Goal: Complete application form: Complete application form

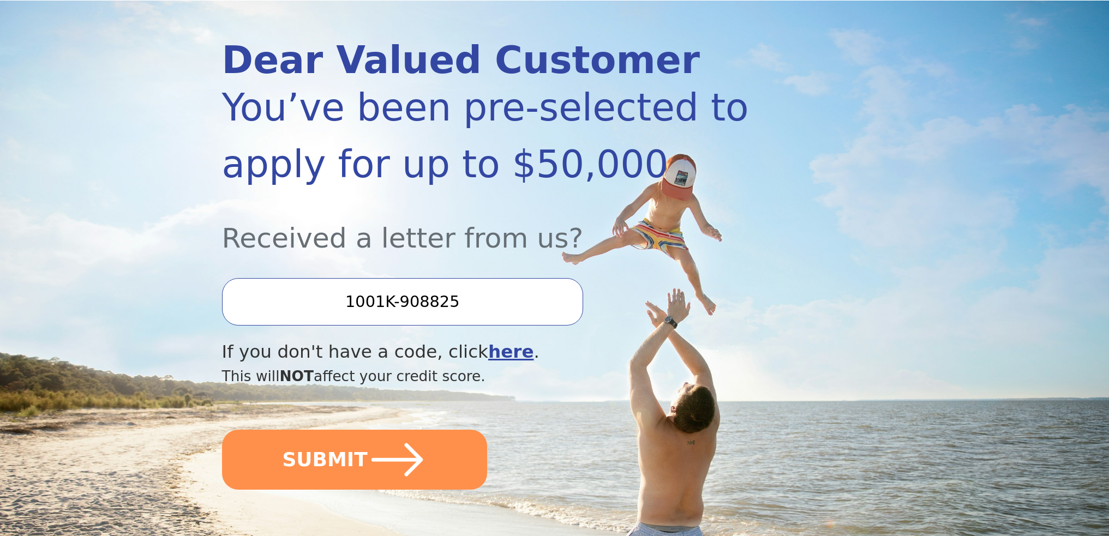
scroll to position [109, 0]
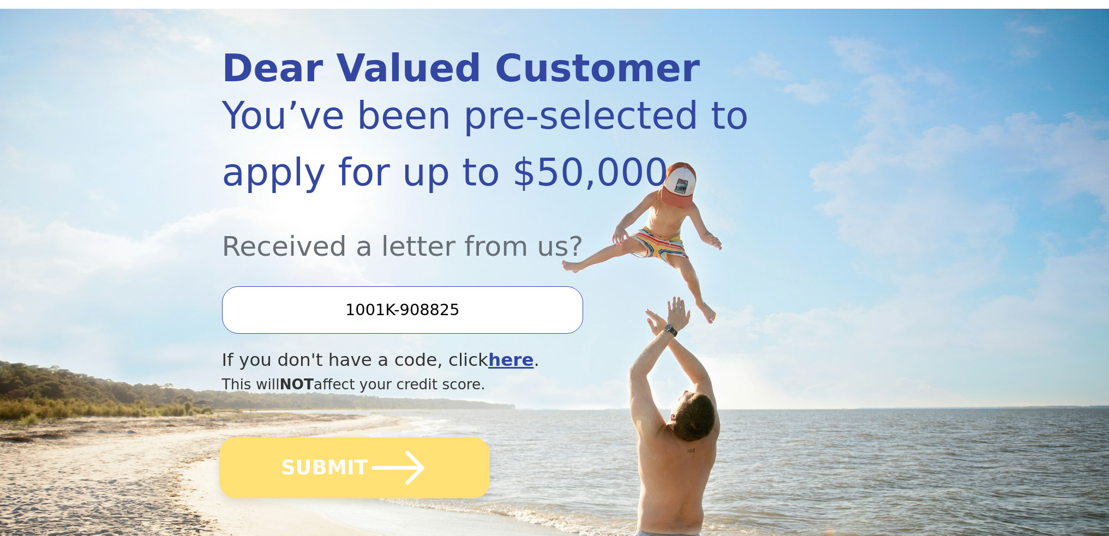
click at [356, 463] on button "SUBMIT" at bounding box center [354, 468] width 271 height 61
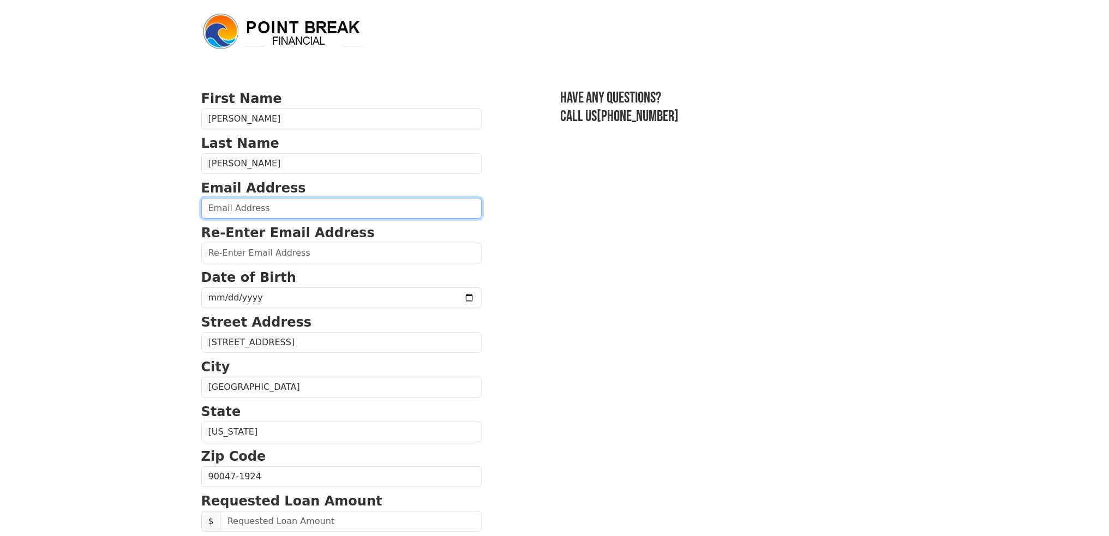
click at [213, 206] on input "email" at bounding box center [341, 208] width 280 height 21
type input "[EMAIL_ADDRESS][DOMAIN_NAME]"
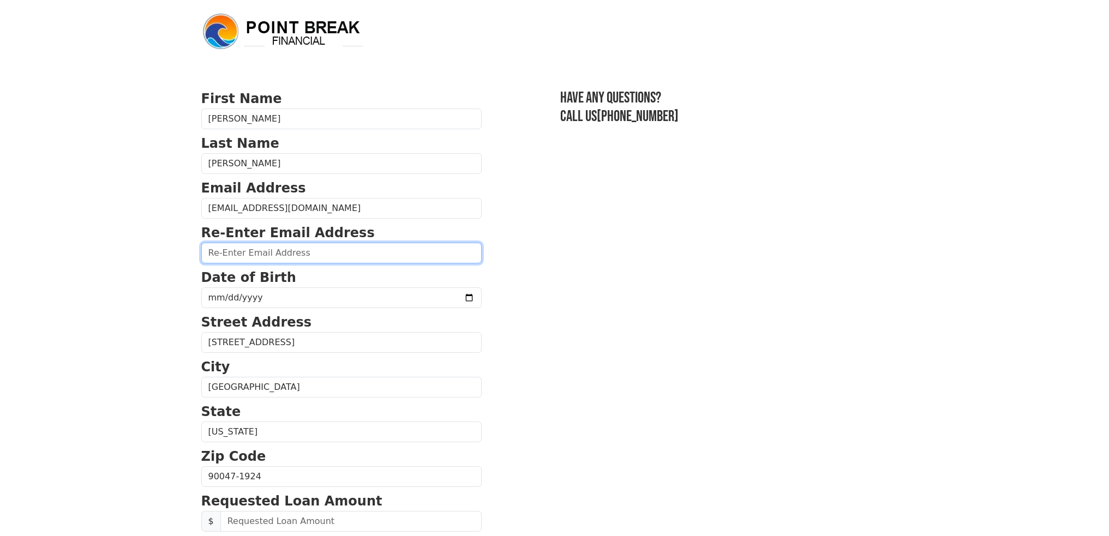
click at [232, 253] on input "email" at bounding box center [341, 253] width 280 height 21
type input "[EMAIL_ADDRESS][DOMAIN_NAME]"
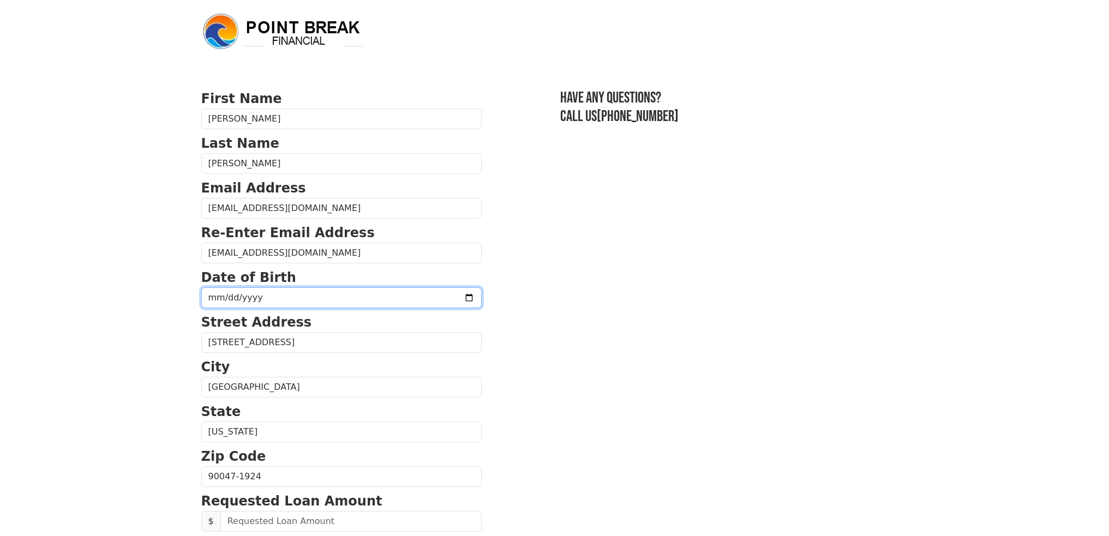
click at [243, 301] on input "date" at bounding box center [341, 298] width 280 height 21
click at [441, 296] on input "date" at bounding box center [341, 298] width 280 height 21
type input "[DATE]"
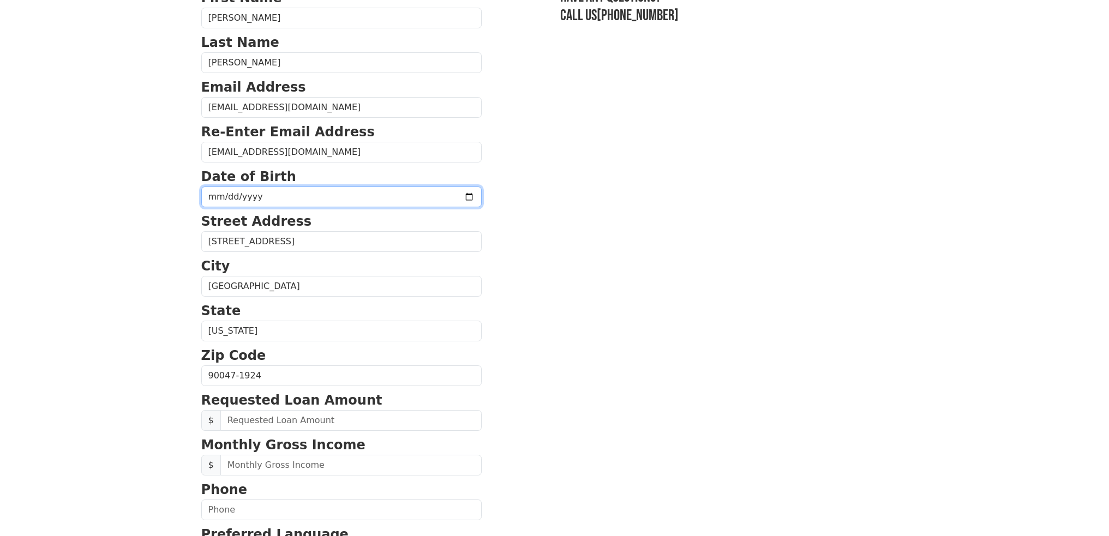
scroll to position [109, 0]
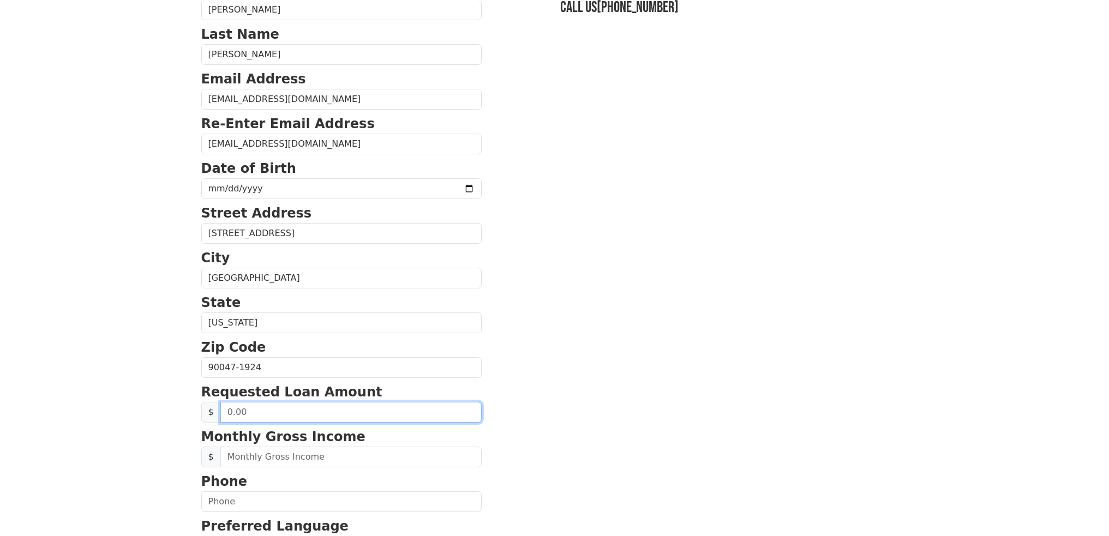
click at [252, 411] on input "text" at bounding box center [350, 412] width 261 height 21
drag, startPoint x: 252, startPoint y: 411, endPoint x: 229, endPoint y: 417, distance: 23.6
click at [229, 417] on input "text" at bounding box center [350, 412] width 261 height 21
type input "20,000.00"
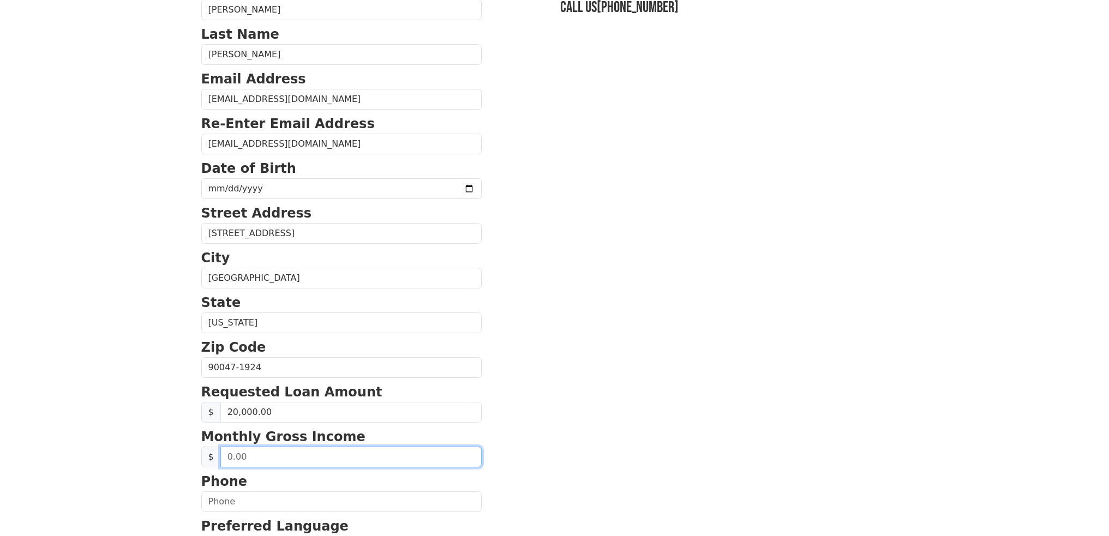
click at [252, 460] on input "text" at bounding box center [350, 457] width 261 height 21
type input "6,500.00"
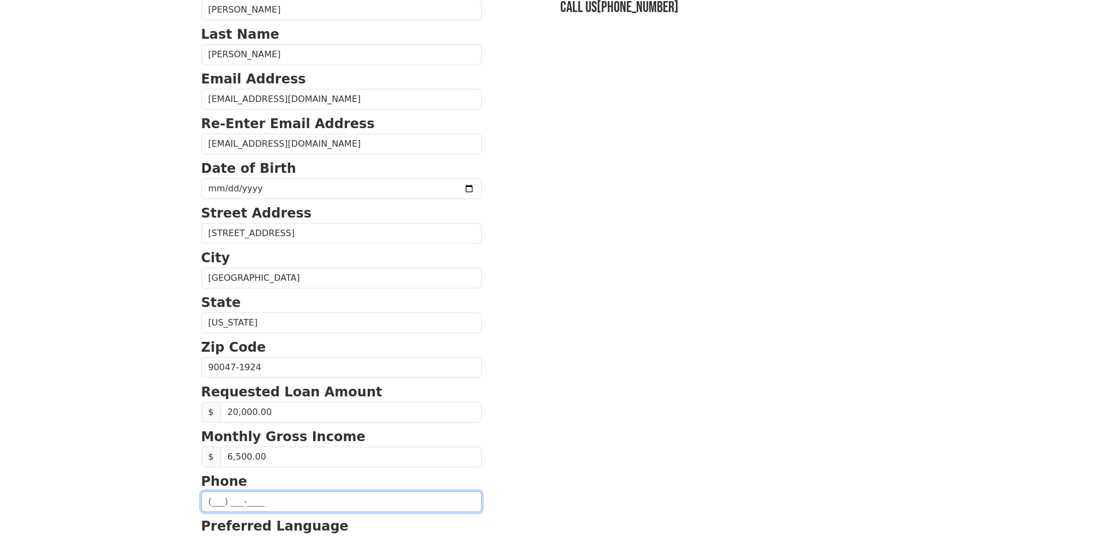
click at [218, 505] on input "text" at bounding box center [341, 502] width 280 height 21
type input "[PHONE_NUMBER]"
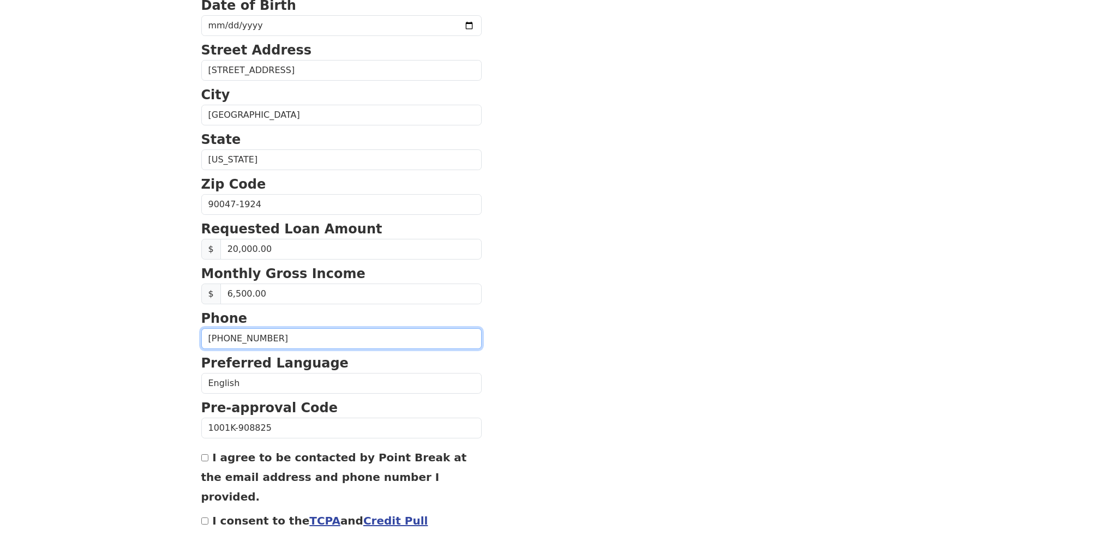
scroll to position [273, 0]
click at [204, 457] on input "I agree to be contacted by Point Break at the email address and phone number I …" at bounding box center [204, 457] width 7 height 7
checkbox input "true"
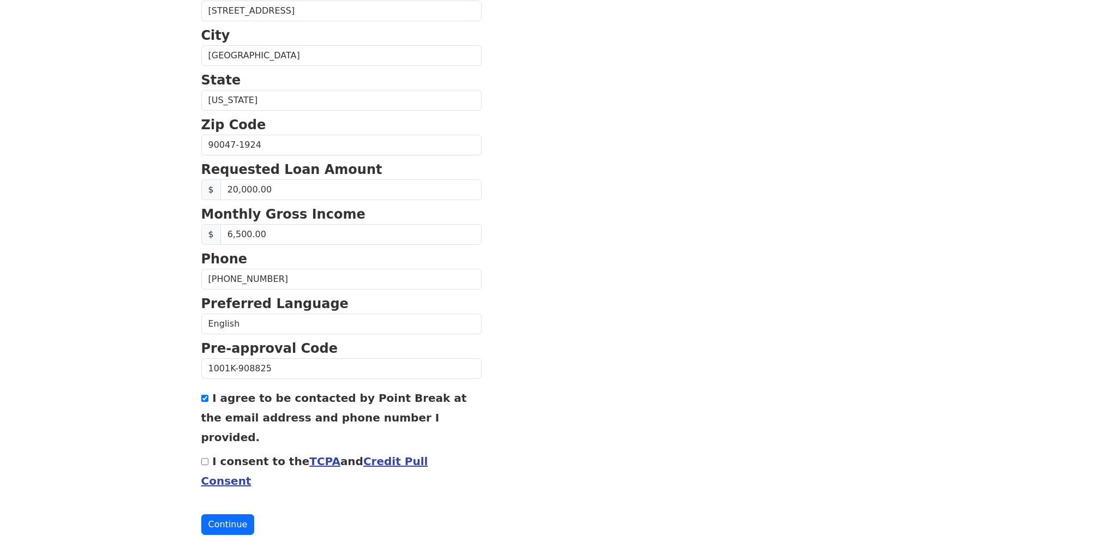
scroll to position [332, 0]
click at [205, 458] on input "I consent to the TCPA and Credit Pull Consent" at bounding box center [204, 461] width 7 height 7
checkbox input "true"
click at [231, 514] on button "Continue" at bounding box center [227, 524] width 53 height 21
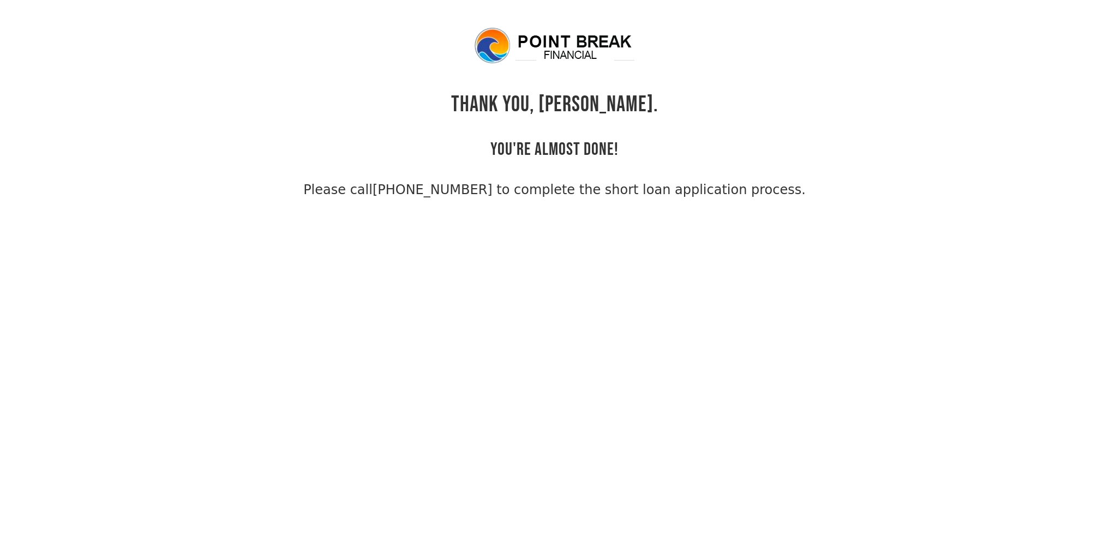
click at [763, 321] on body "THANK YOU, [PERSON_NAME]. YOU'RE ALMOST DONE! Please call [PHONE_NUMBER] to com…" at bounding box center [554, 294] width 1109 height 536
